Goal: Task Accomplishment & Management: Use online tool/utility

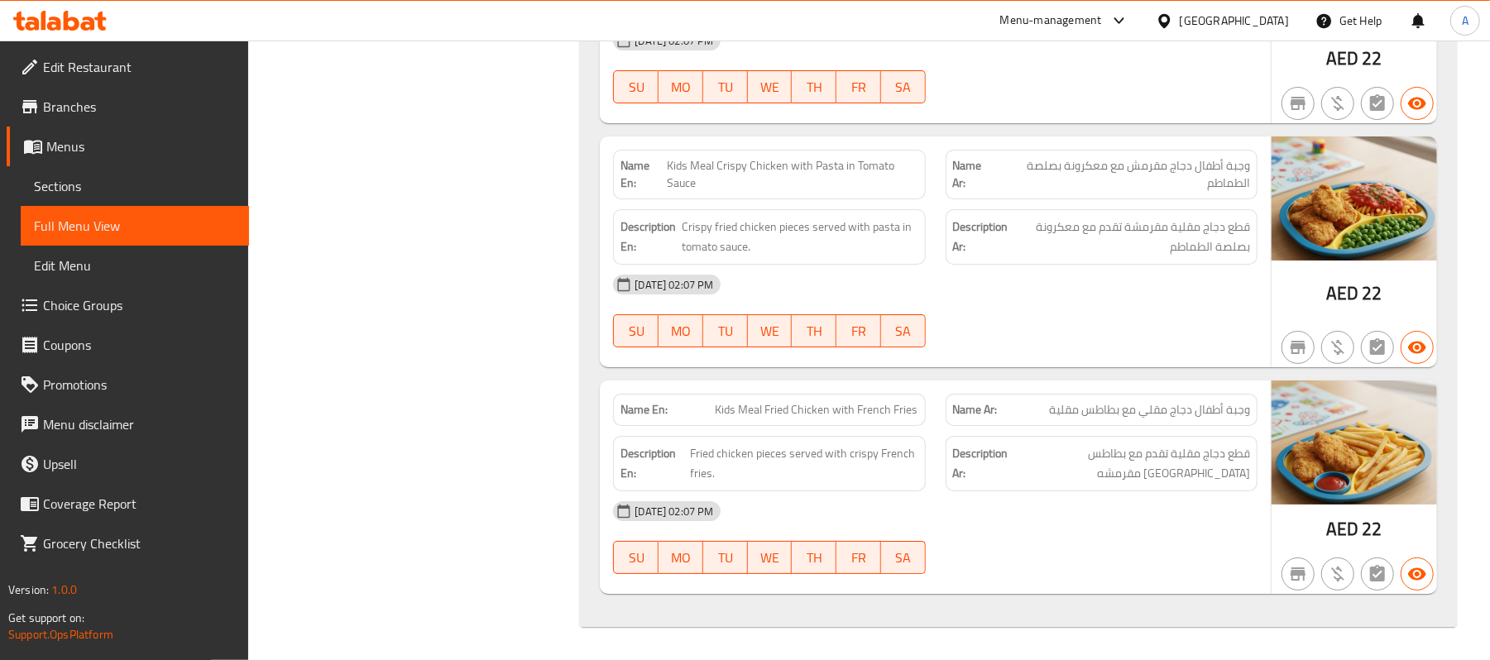
scroll to position [76011, 0]
click at [1070, 27] on div "Menu-management" at bounding box center [1051, 21] width 102 height 20
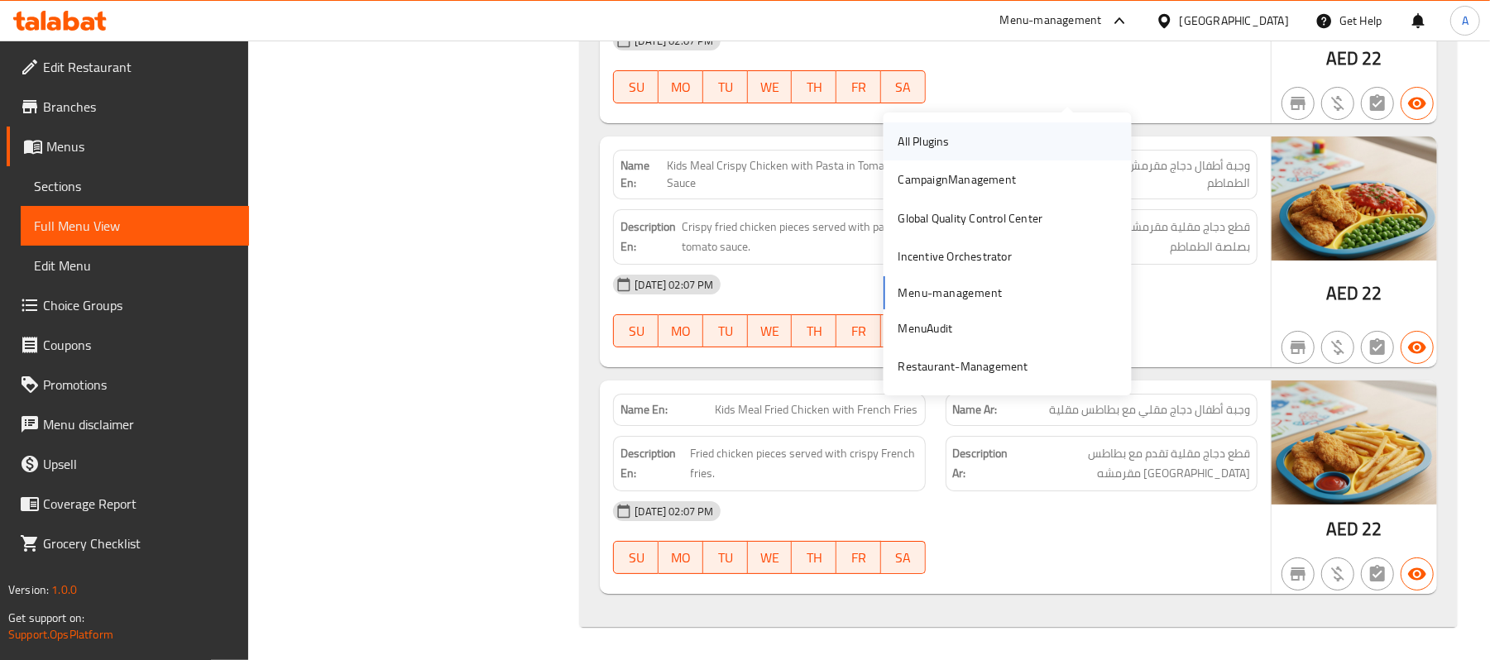
click at [922, 132] on div "All Plugins" at bounding box center [923, 141] width 51 height 18
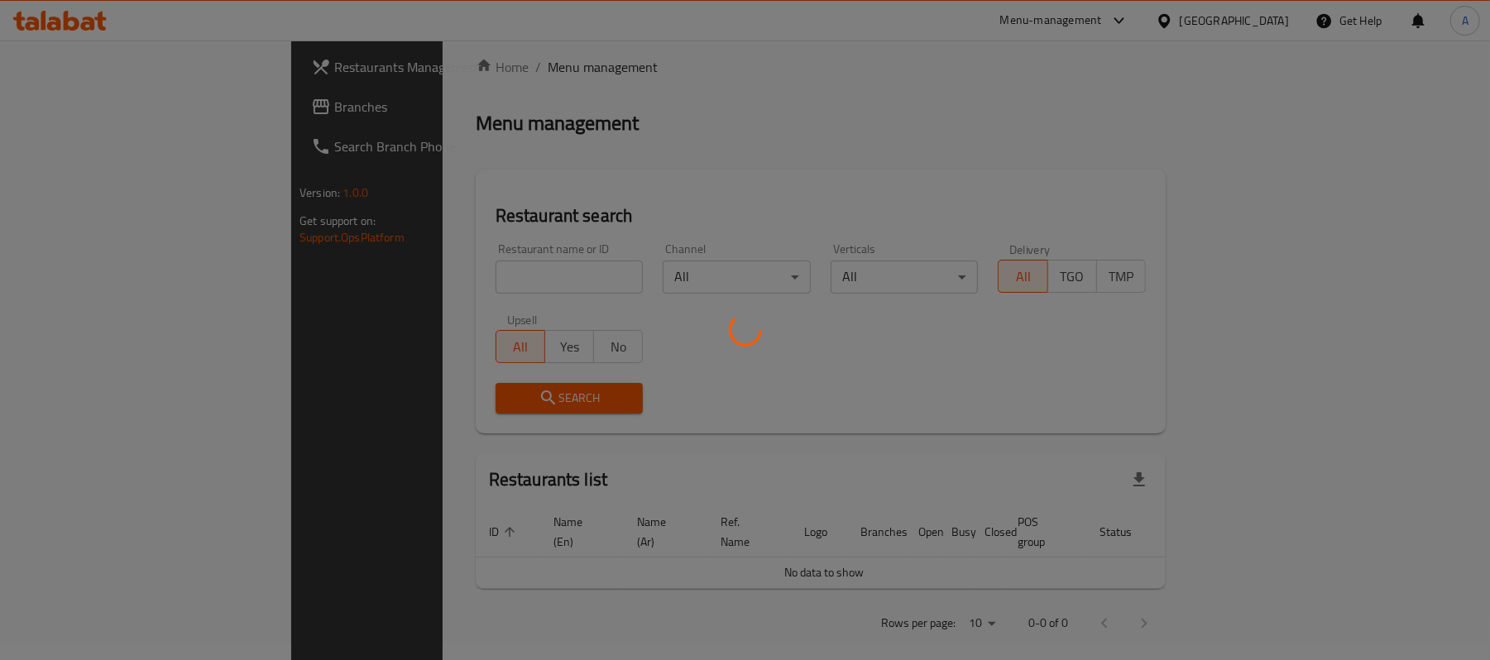
scroll to position [195, 0]
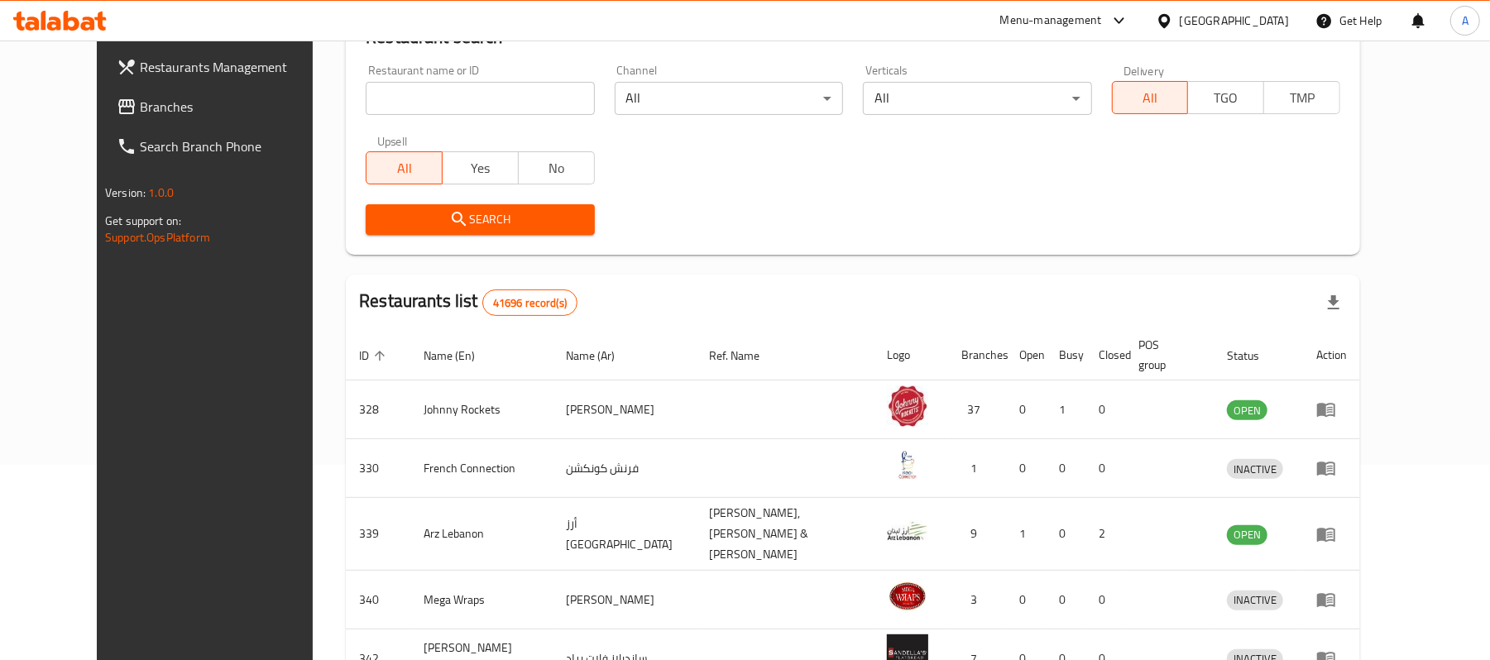
click at [140, 98] on span "Branches" at bounding box center [236, 107] width 193 height 20
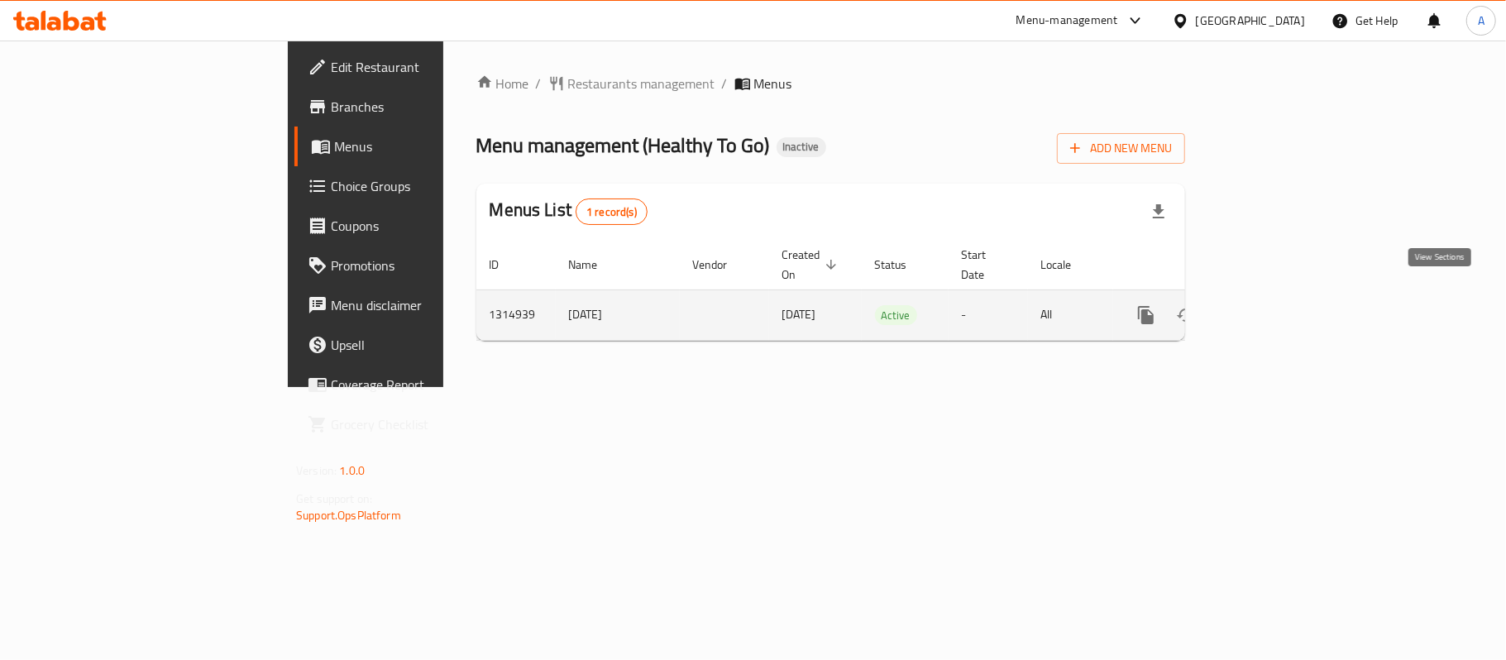
click at [1286, 311] on link "enhanced table" at bounding box center [1266, 315] width 40 height 40
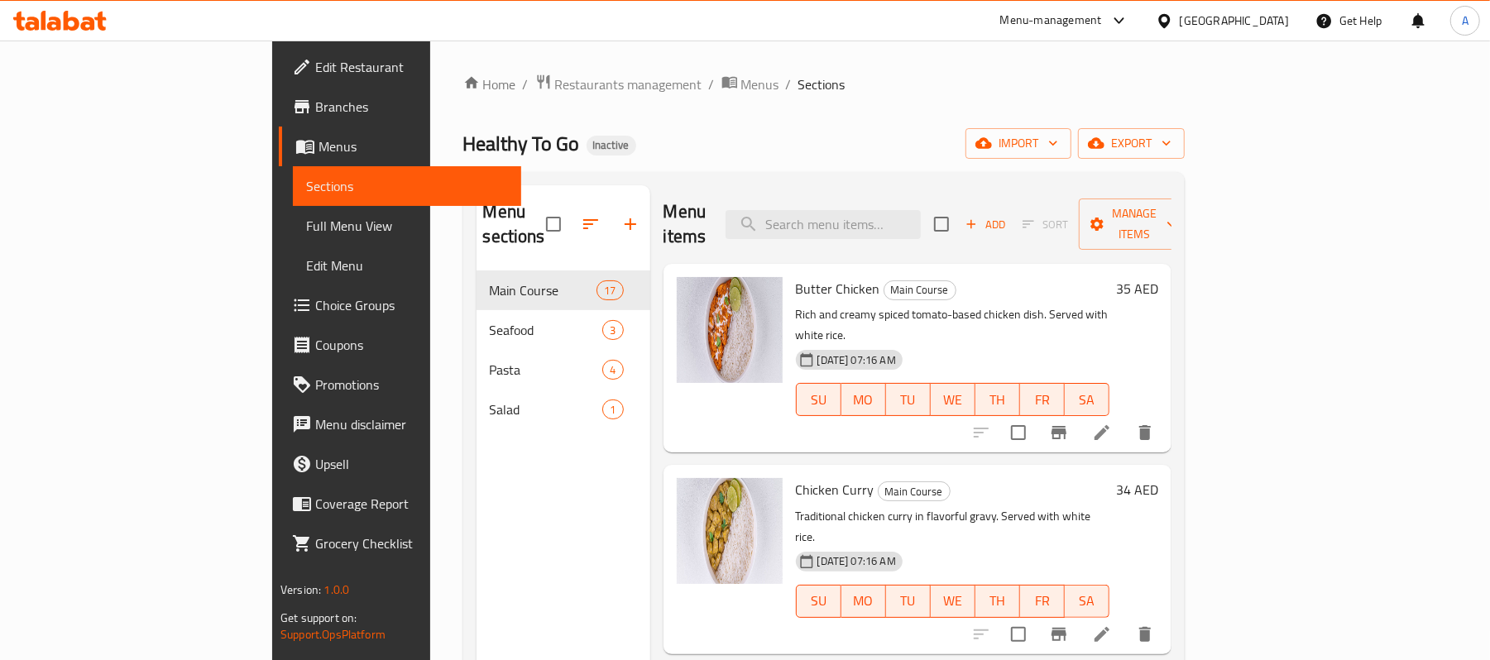
click at [306, 217] on span "Full Menu View" at bounding box center [407, 226] width 202 height 20
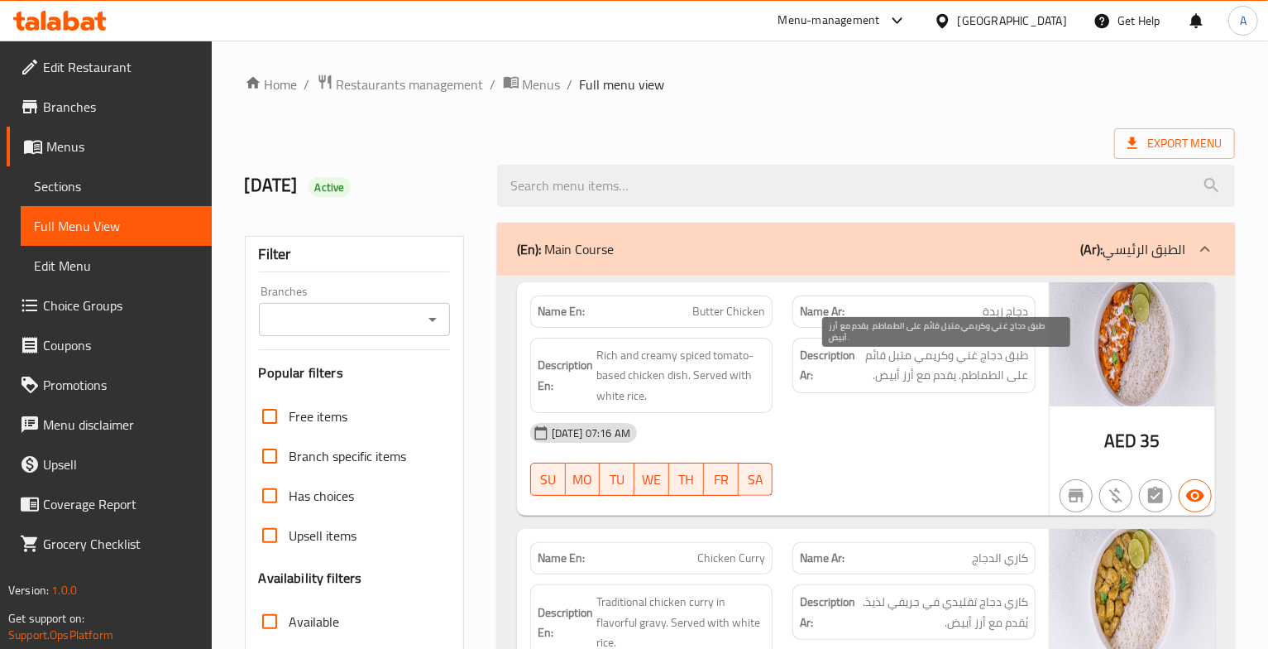
click at [981, 356] on span "طبق دجاج غني وكريمي متبل قائم على الطماطم. يقدم مع أرز أبيض." at bounding box center [944, 365] width 170 height 41
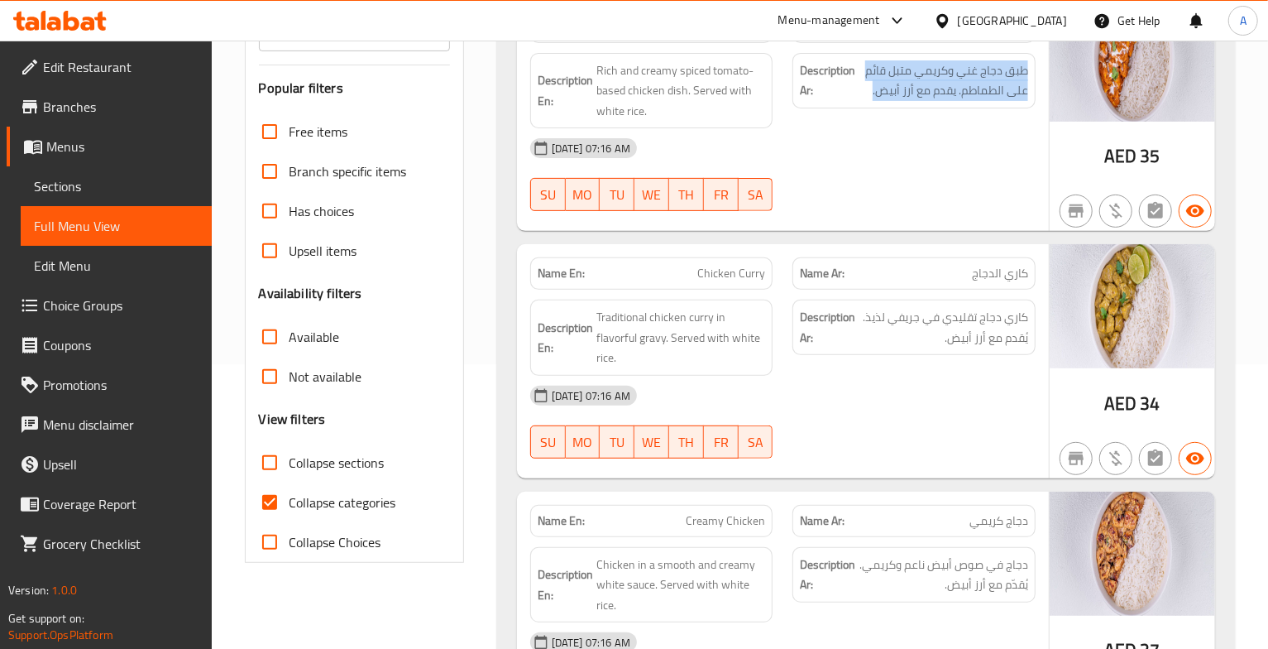
scroll to position [285, 0]
drag, startPoint x: 702, startPoint y: 352, endPoint x: 832, endPoint y: 389, distance: 135.7
click at [832, 389] on div "Name En: Chicken Curry Name Ar: كاري الدجاج Description En: Traditional chicken…" at bounding box center [783, 360] width 532 height 234
click at [870, 400] on div "[DATE] 07:16 AM" at bounding box center [782, 395] width 525 height 40
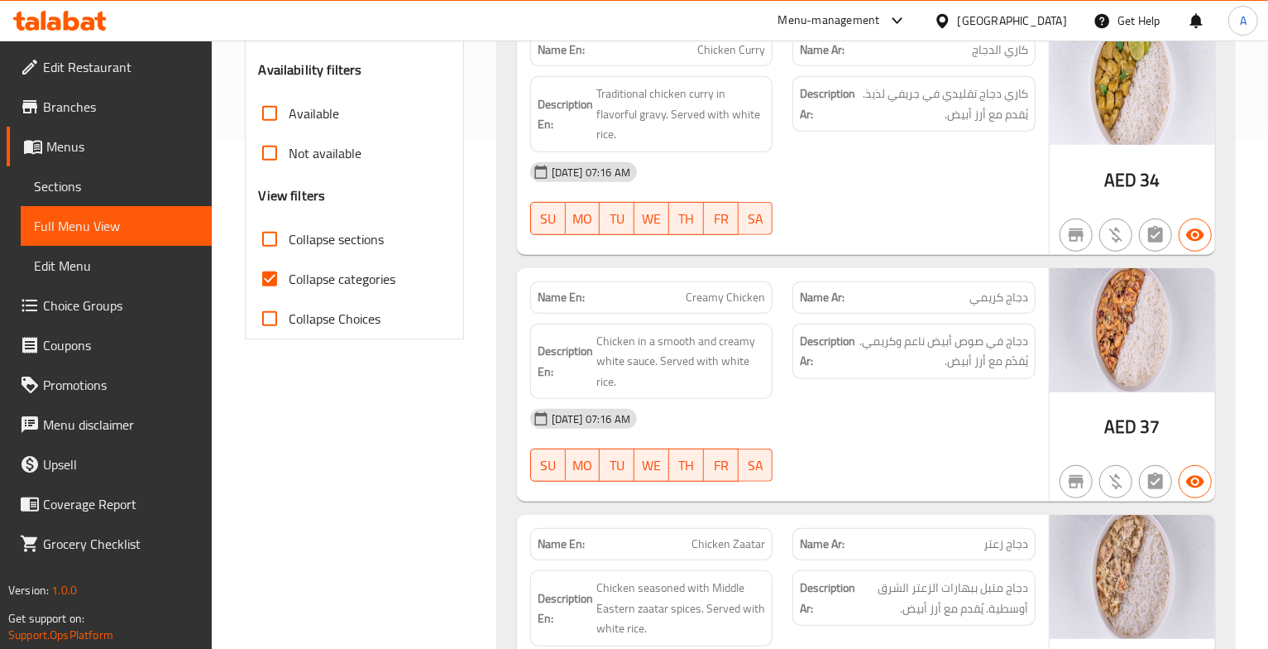
scroll to position [510, 0]
click at [1013, 341] on span "دجاج في صوص أبيض ناعم وكريمي. يُقدّم مع أرز أبيض." at bounding box center [944, 349] width 170 height 41
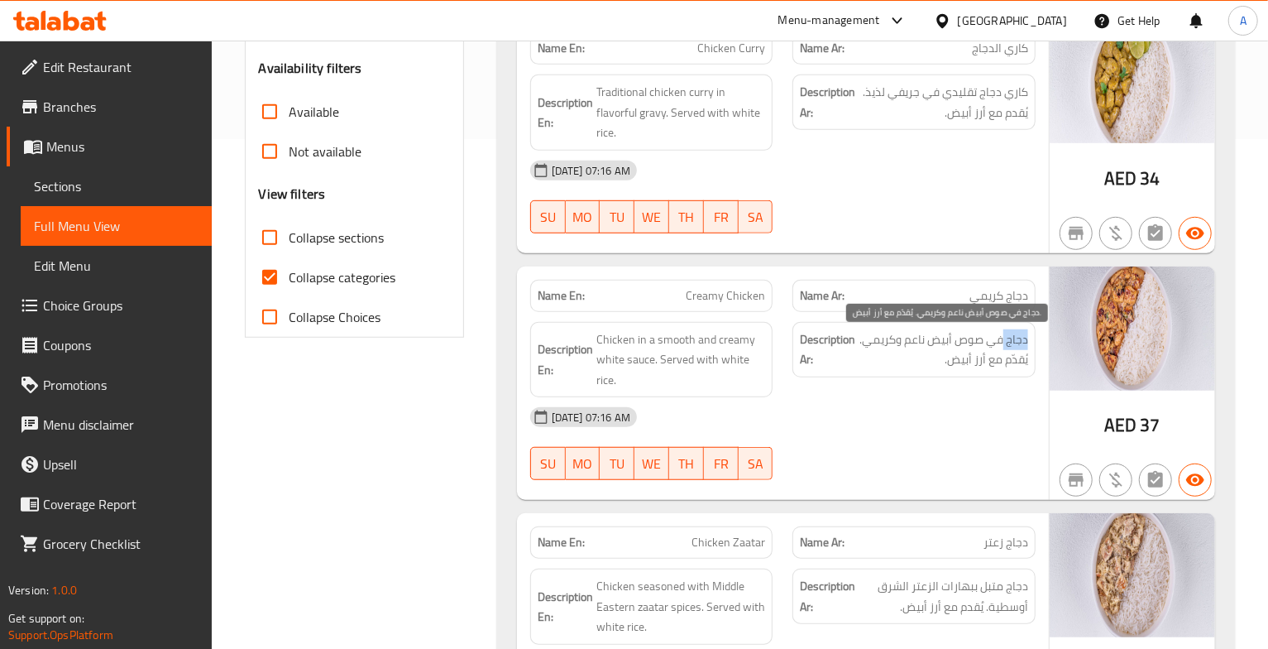
click at [1013, 341] on span "دجاج في صوص أبيض ناعم وكريمي. يُقدّم مع أرز أبيض." at bounding box center [944, 349] width 170 height 41
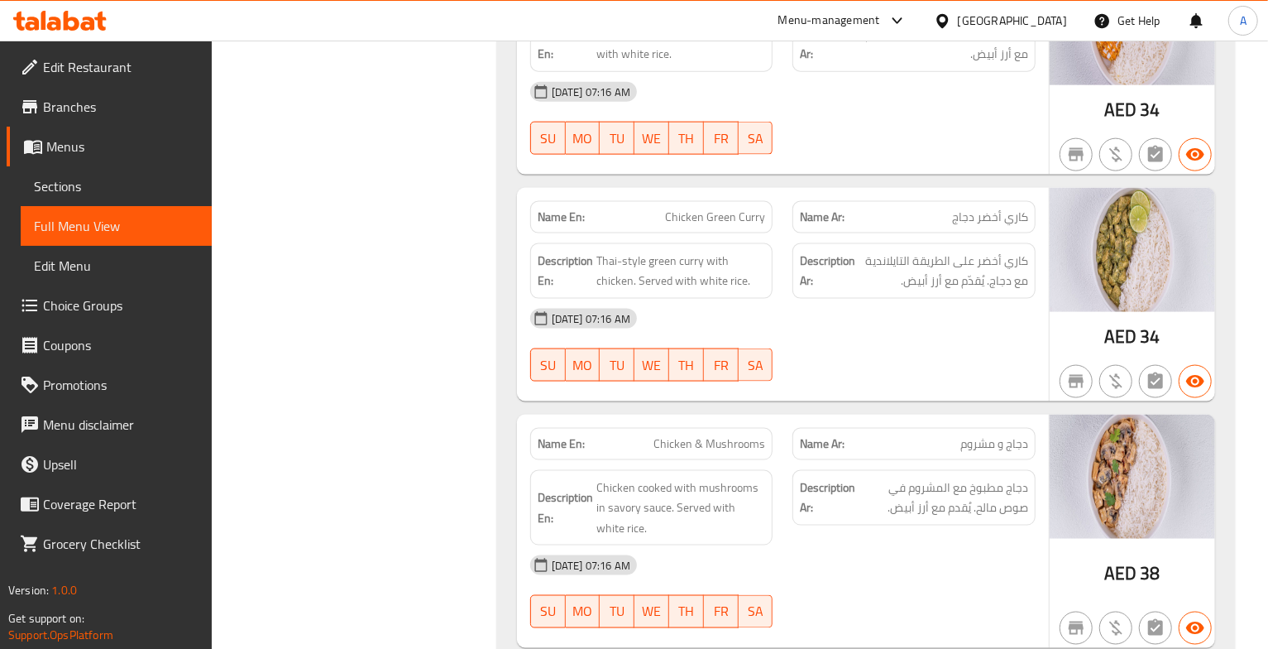
scroll to position [1310, 0]
click at [670, 275] on span "Thai-style green curry with chicken. Served with white rice." at bounding box center [681, 269] width 170 height 41
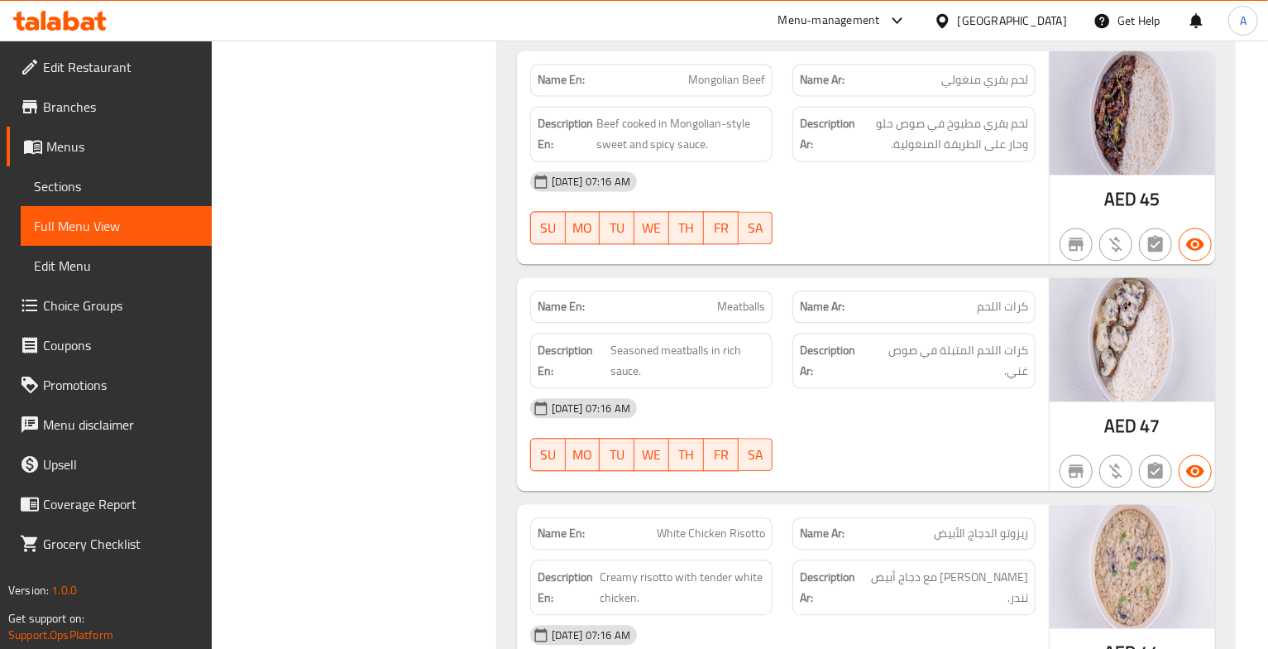
scroll to position [2148, 0]
click at [953, 176] on div "[DATE] 07:16 AM" at bounding box center [782, 180] width 525 height 40
click at [996, 311] on span "كرات اللحم" at bounding box center [1002, 304] width 51 height 17
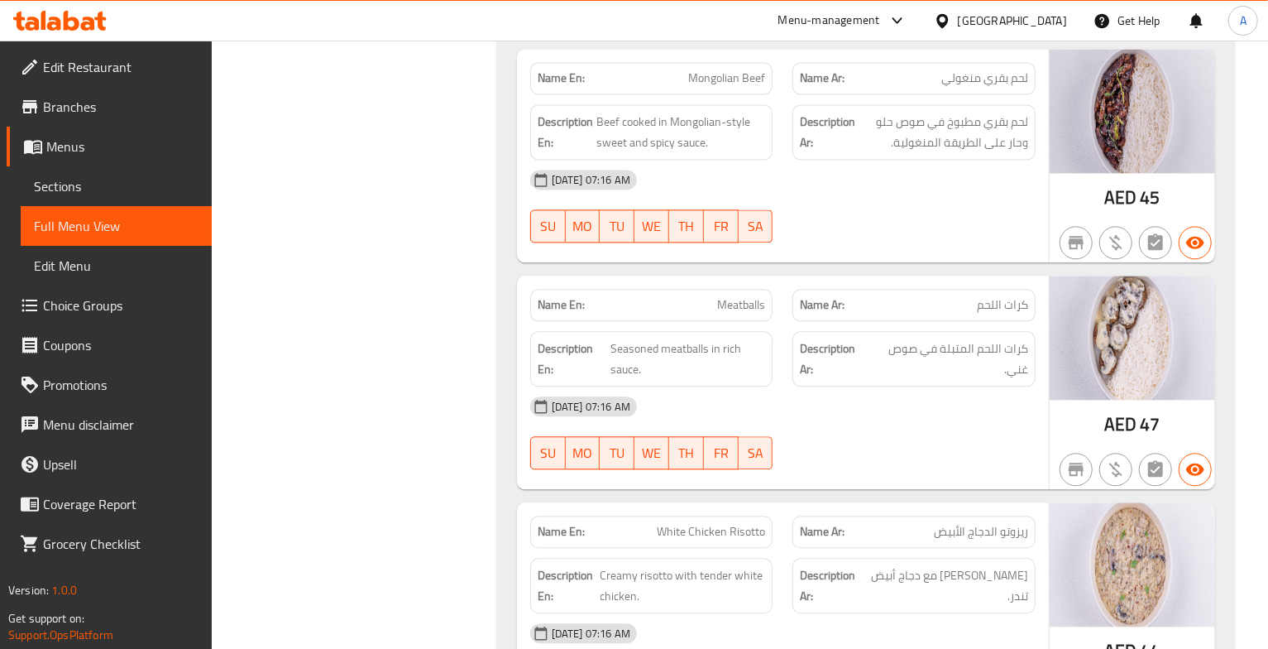
click at [1000, 424] on div "[DATE] 07:16 AM" at bounding box center [782, 406] width 525 height 40
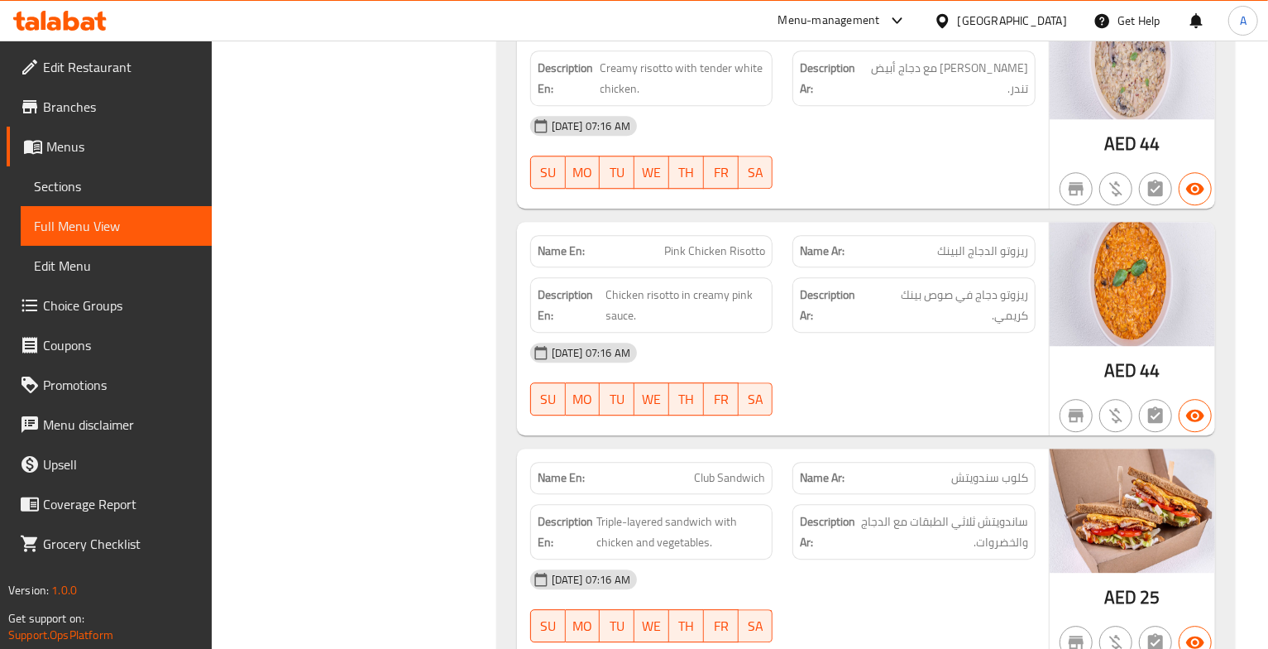
scroll to position [2656, 0]
click at [945, 388] on div "29-09-2025 07:16 AM SU MO TU WE TH FR SA" at bounding box center [782, 378] width 525 height 93
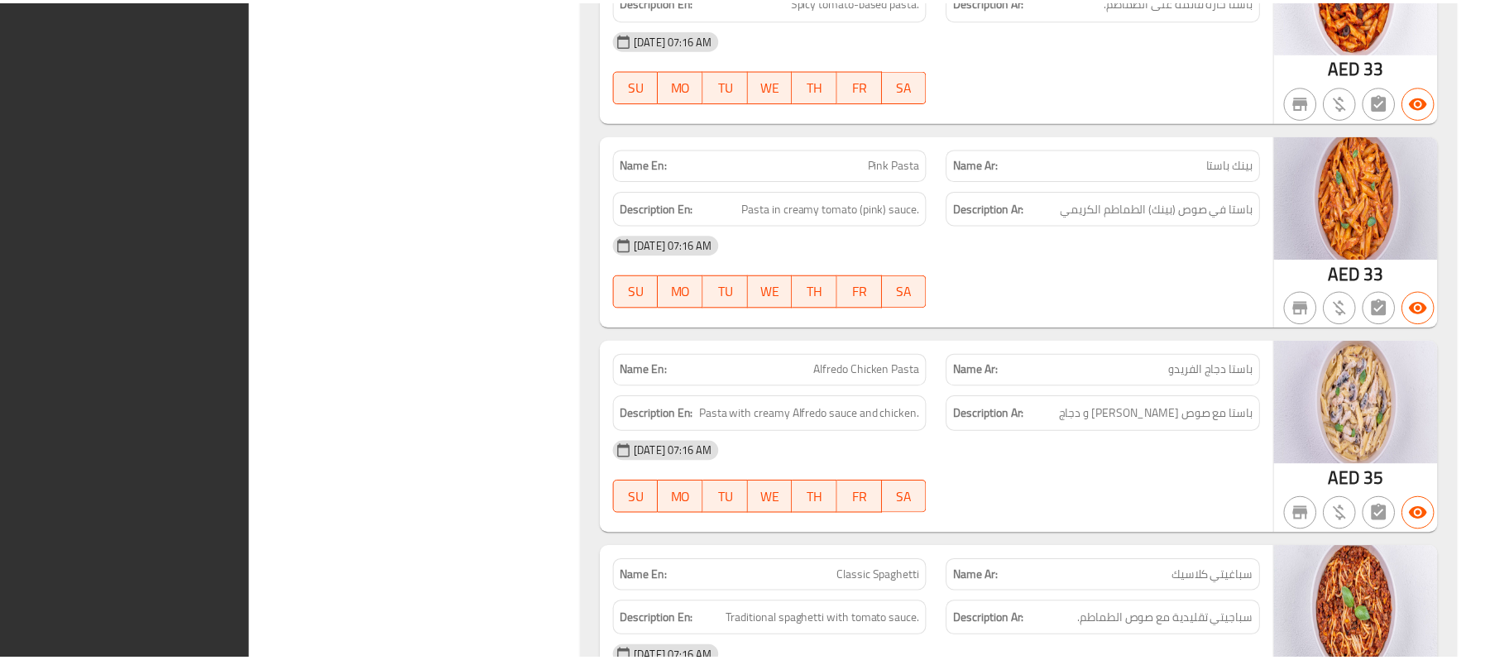
scroll to position [5405, 0]
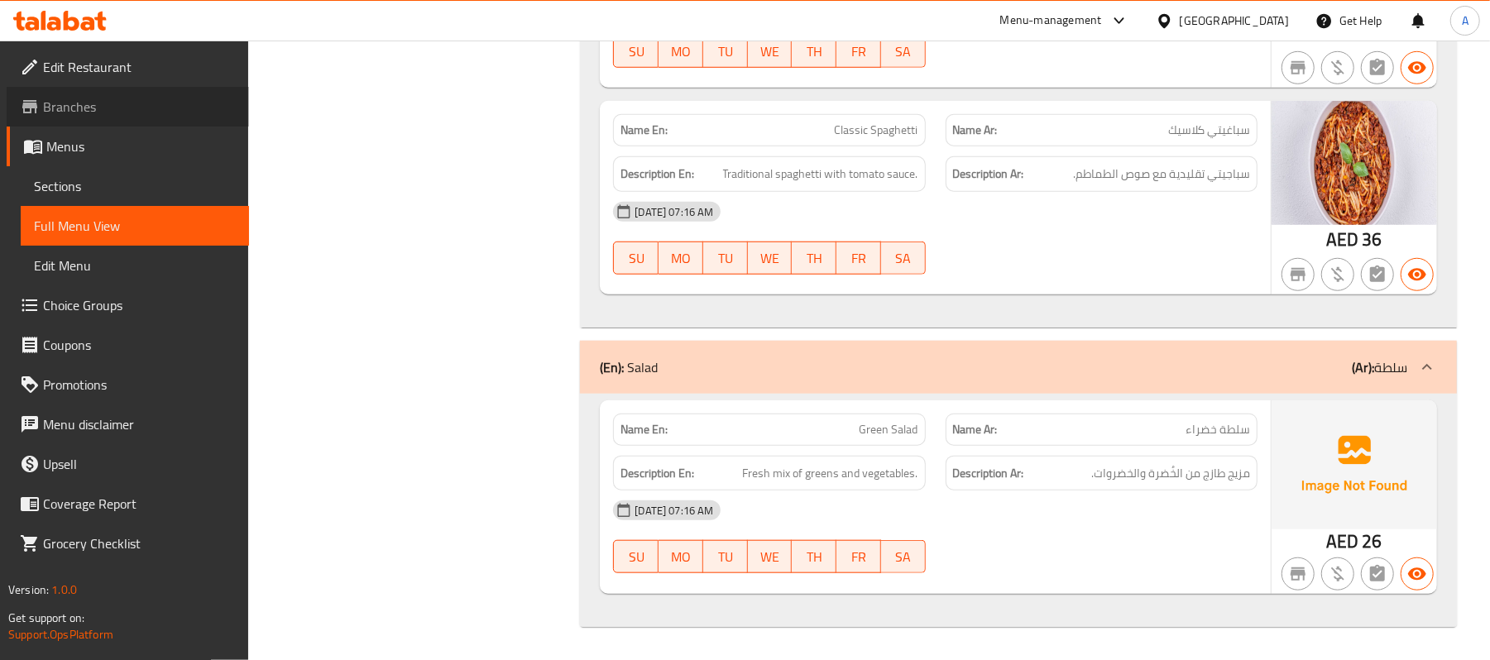
click at [90, 98] on span "Branches" at bounding box center [139, 107] width 193 height 20
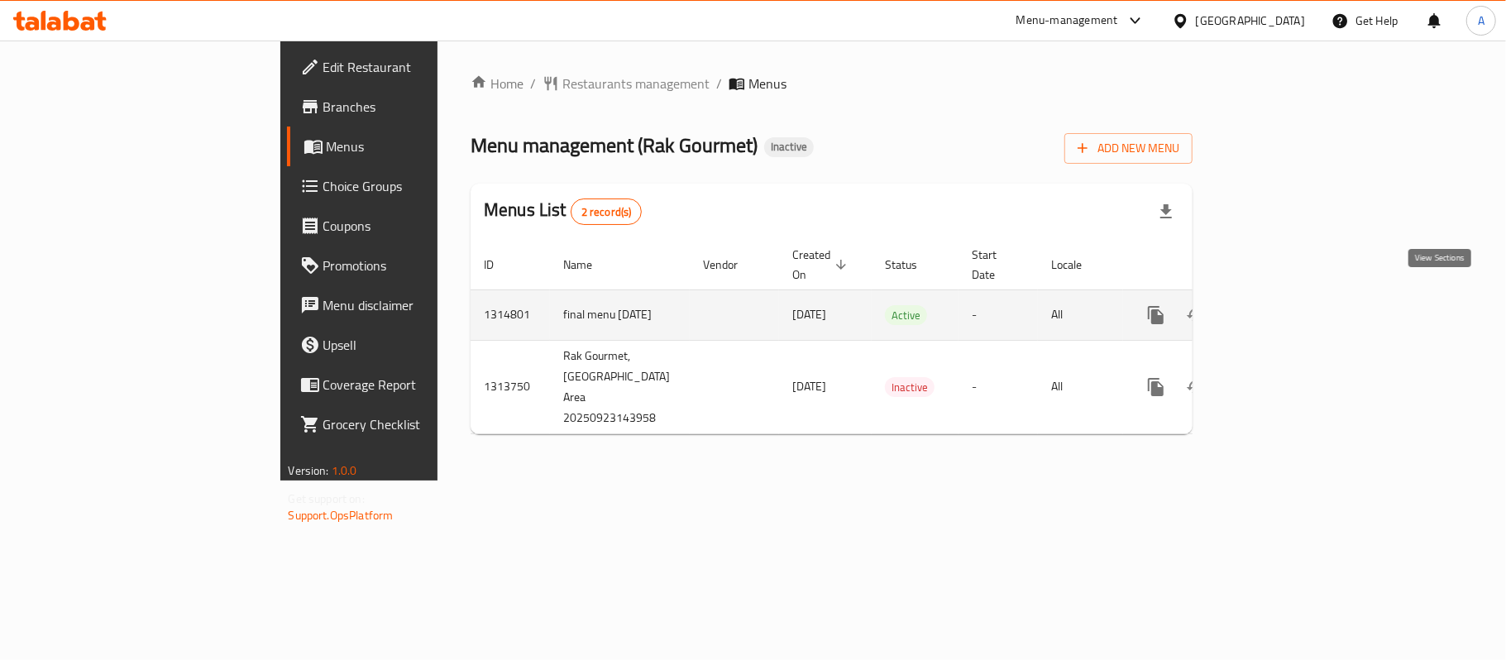
click at [1283, 308] on icon "enhanced table" at bounding box center [1275, 315] width 15 height 15
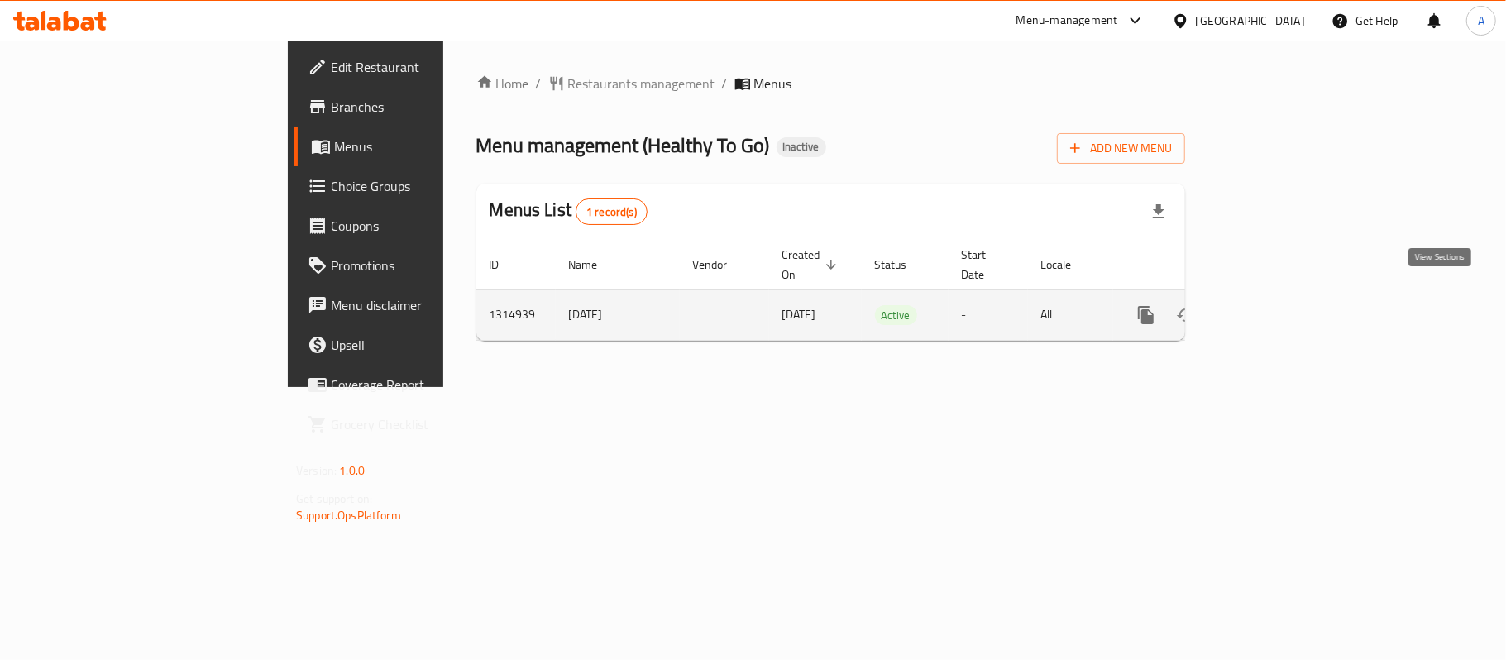
click at [1276, 305] on icon "enhanced table" at bounding box center [1266, 315] width 20 height 20
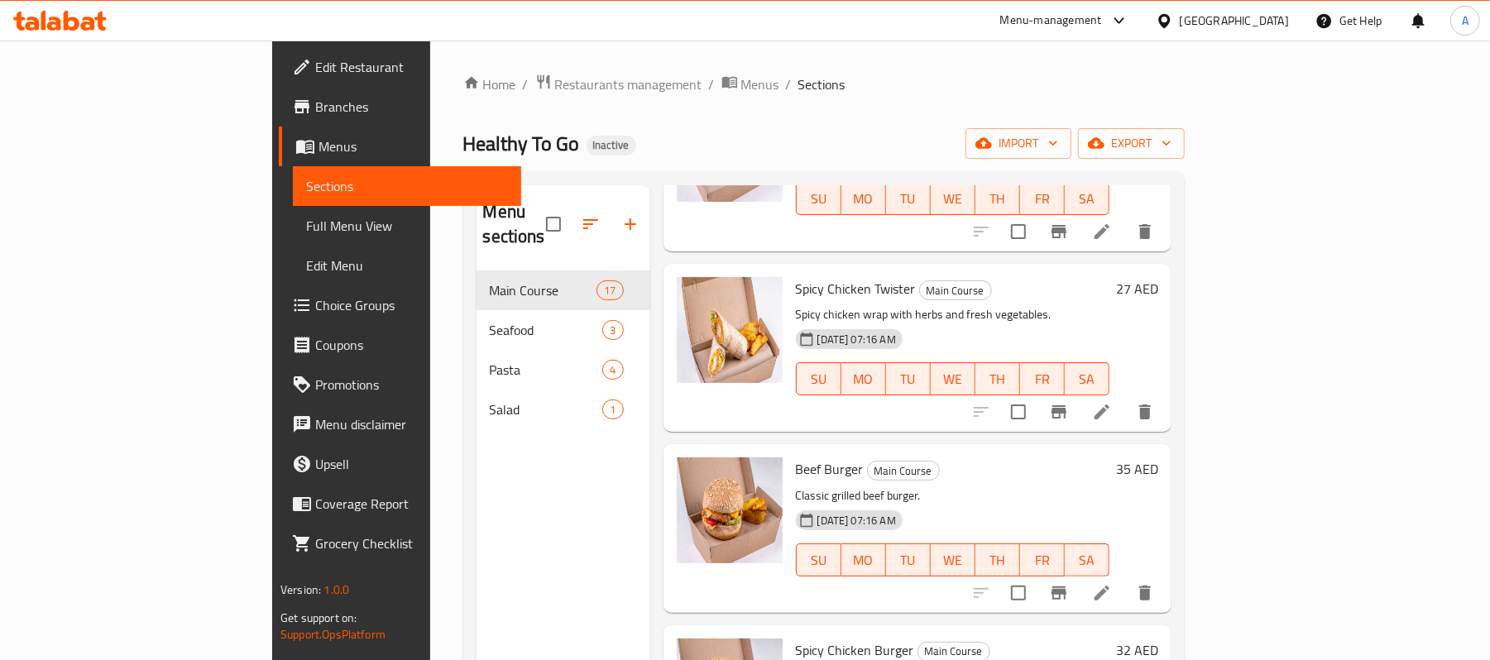
scroll to position [232, 0]
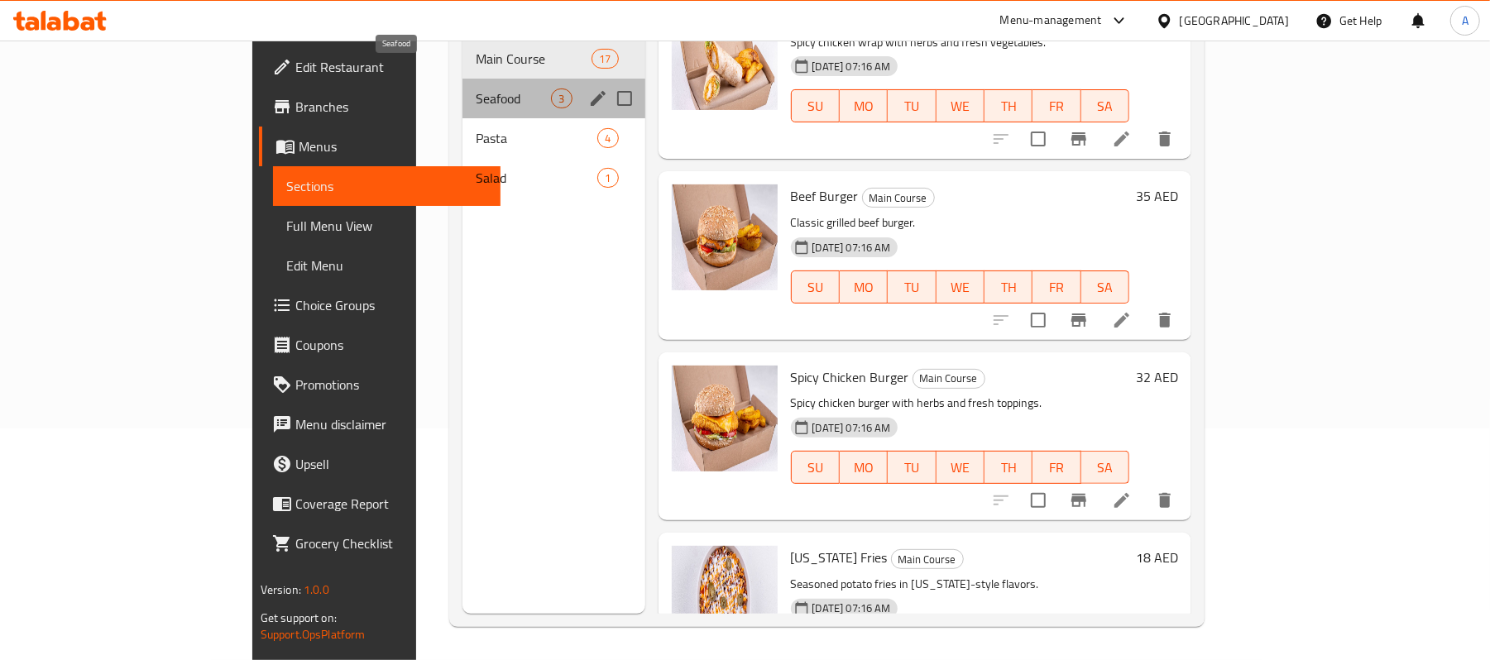
click at [476, 89] on span "Seafood" at bounding box center [513, 99] width 75 height 20
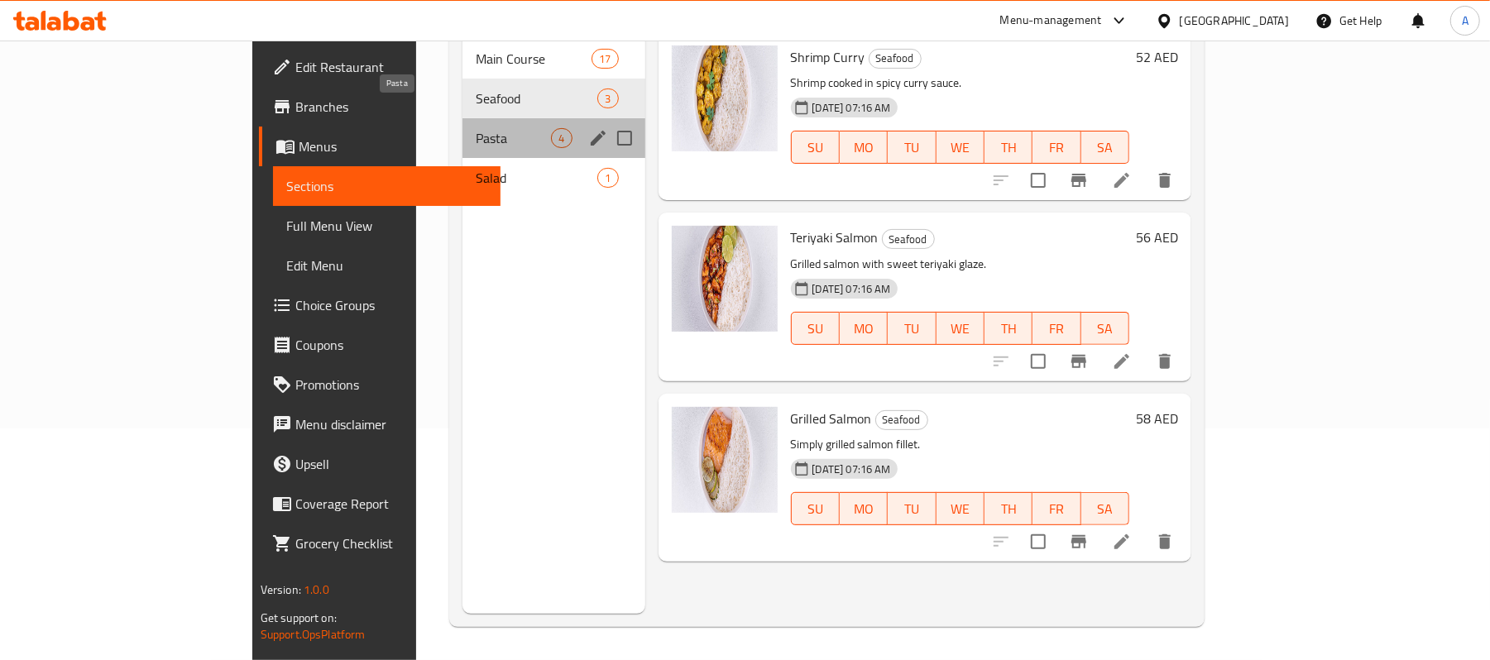
click at [476, 128] on span "Pasta" at bounding box center [513, 138] width 75 height 20
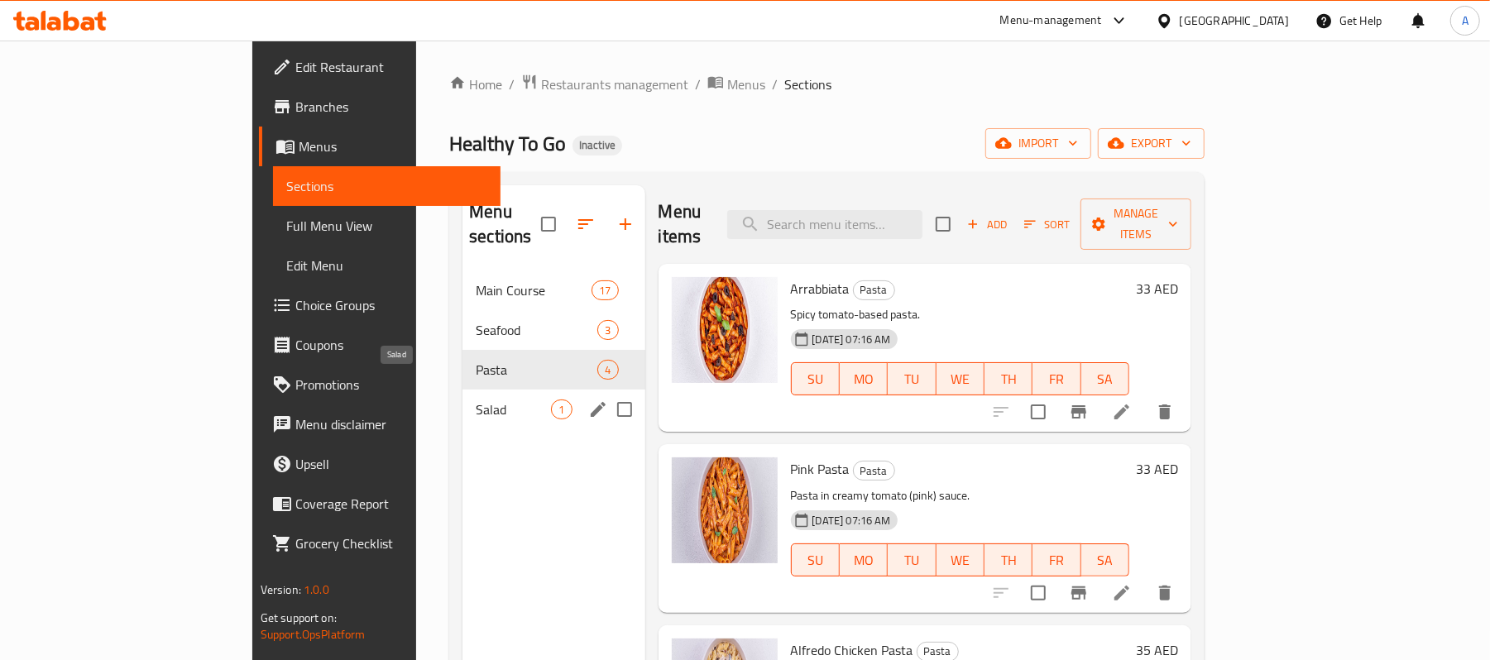
click at [476, 400] on span "Salad" at bounding box center [513, 410] width 75 height 20
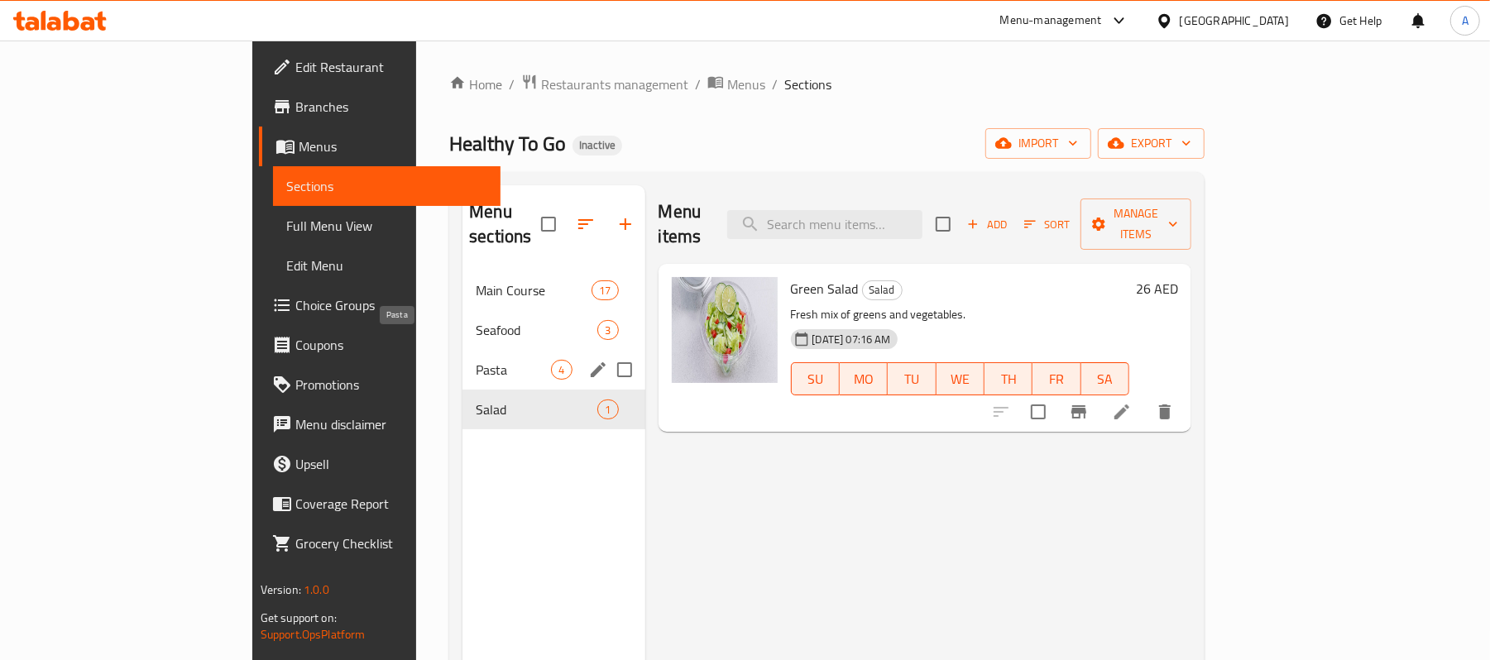
click at [476, 360] on span "Pasta" at bounding box center [513, 370] width 75 height 20
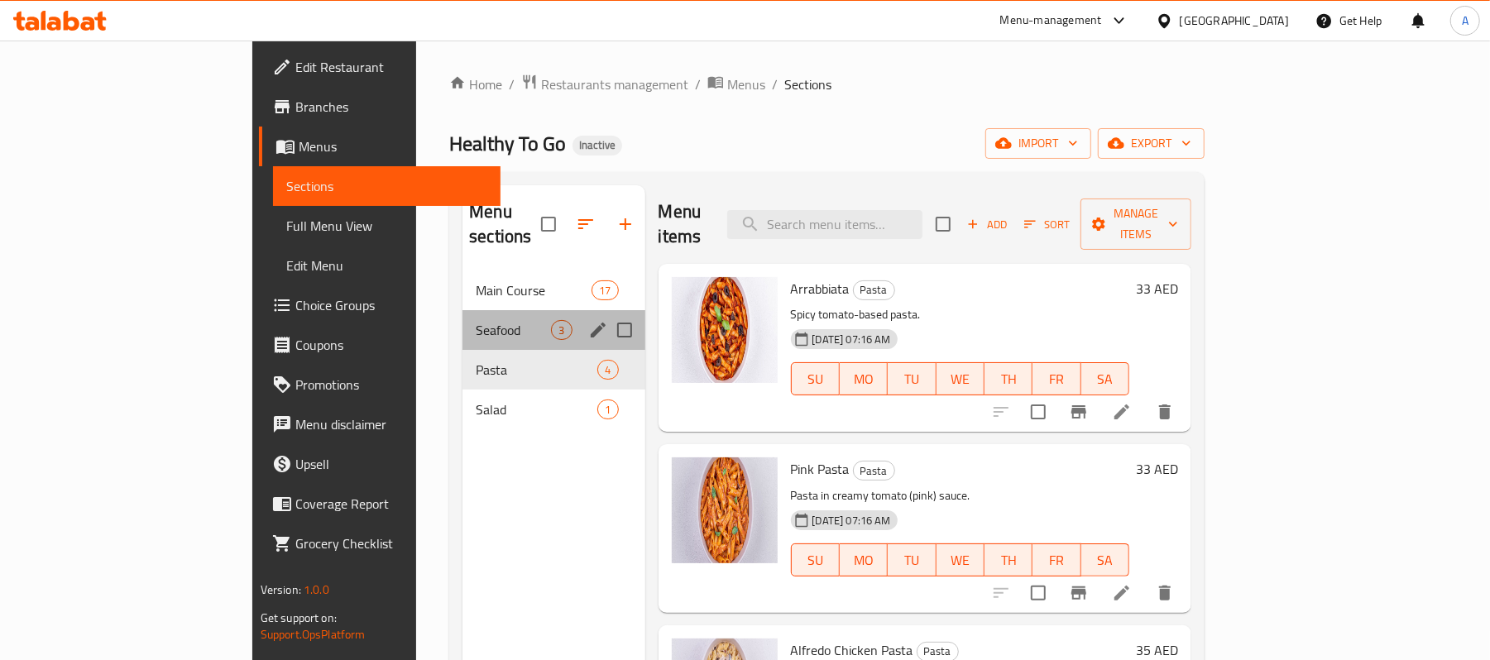
click at [462, 321] on div "Seafood 3" at bounding box center [553, 330] width 182 height 40
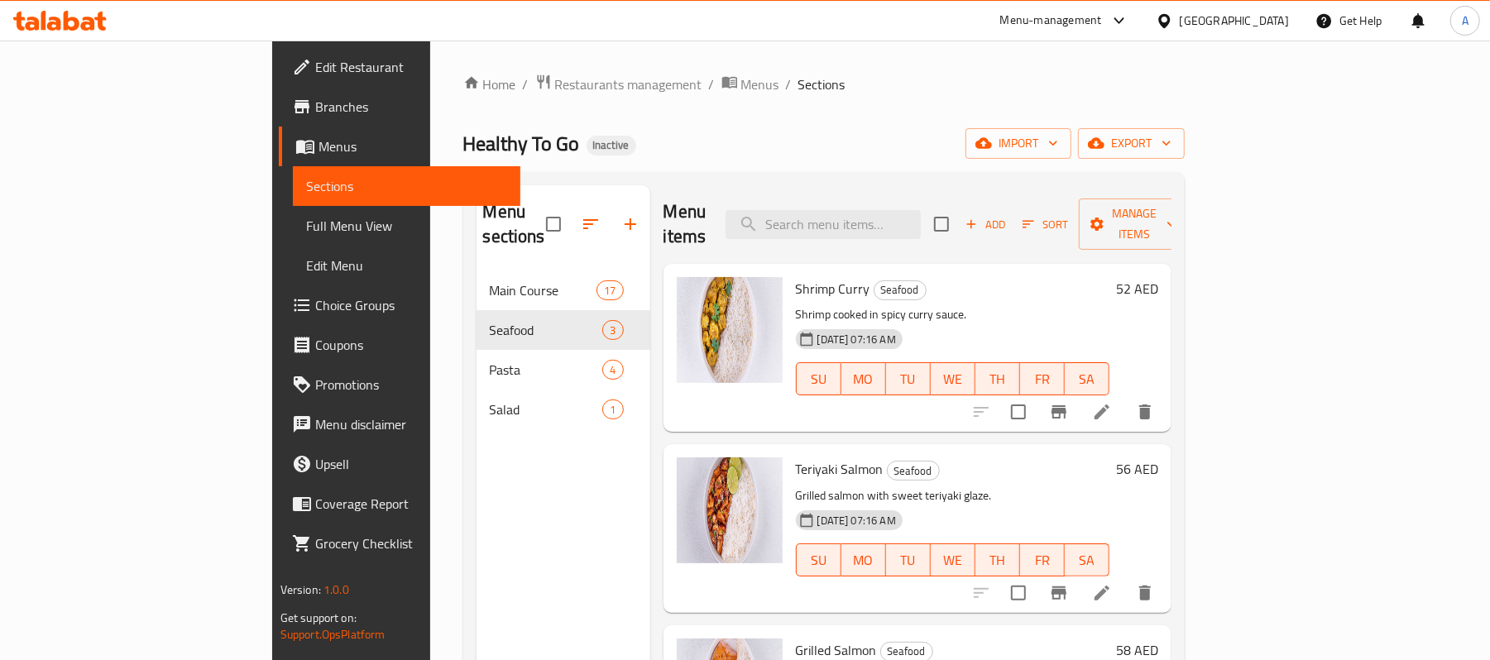
scroll to position [232, 0]
